Goal: Register for event/course

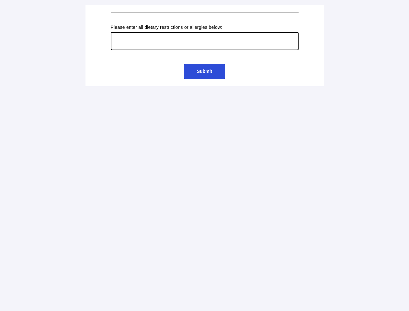
click at [205, 46] on input "text" at bounding box center [205, 41] width 188 height 18
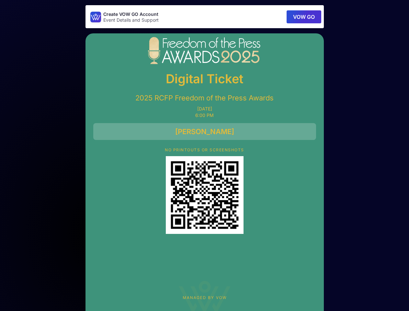
click at [304, 17] on button "VOW GO" at bounding box center [304, 16] width 35 height 13
